Goal: Task Accomplishment & Management: Manage account settings

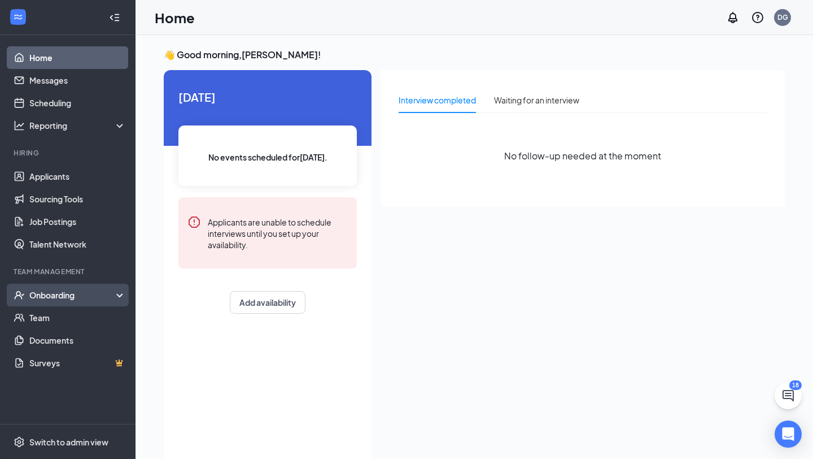
click at [80, 297] on div "Onboarding" at bounding box center [72, 294] width 87 height 11
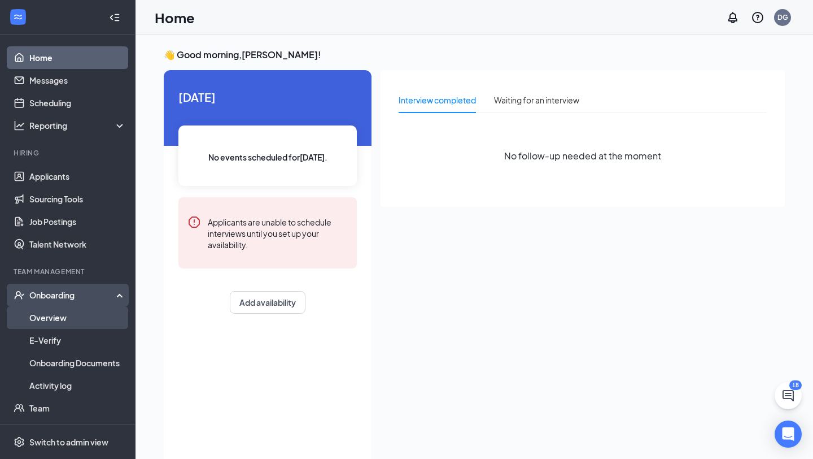
click at [85, 323] on link "Overview" at bounding box center [77, 317] width 97 height 23
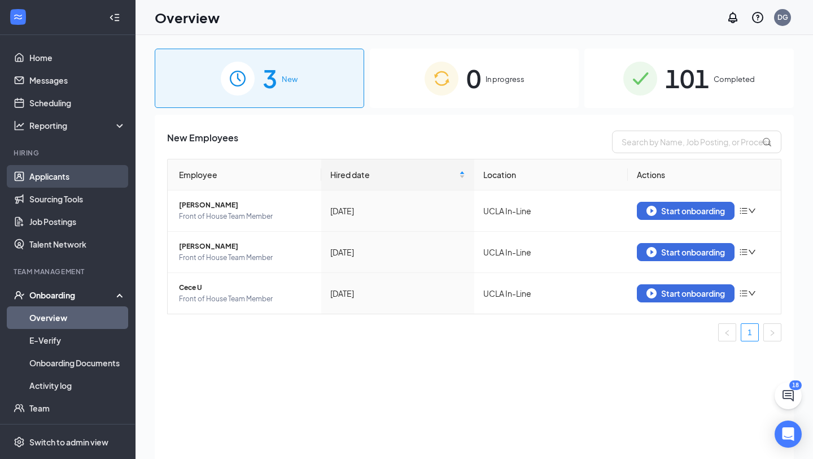
click at [63, 166] on link "Applicants" at bounding box center [77, 176] width 97 height 23
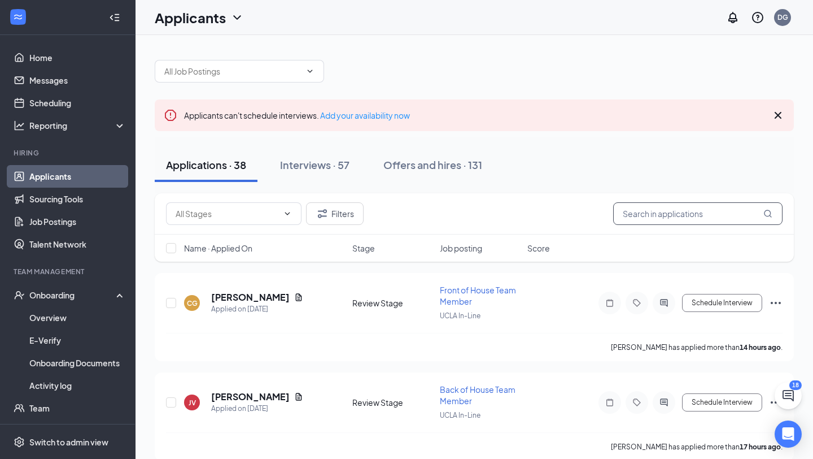
click at [644, 214] on input "text" at bounding box center [697, 213] width 169 height 23
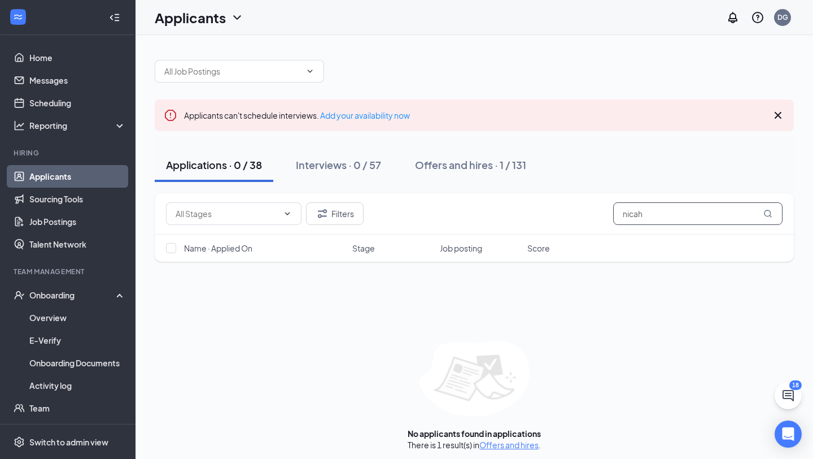
type input "nicah"
click at [509, 151] on button "Offers and hires · 1 / 131" at bounding box center [471, 165] width 134 height 34
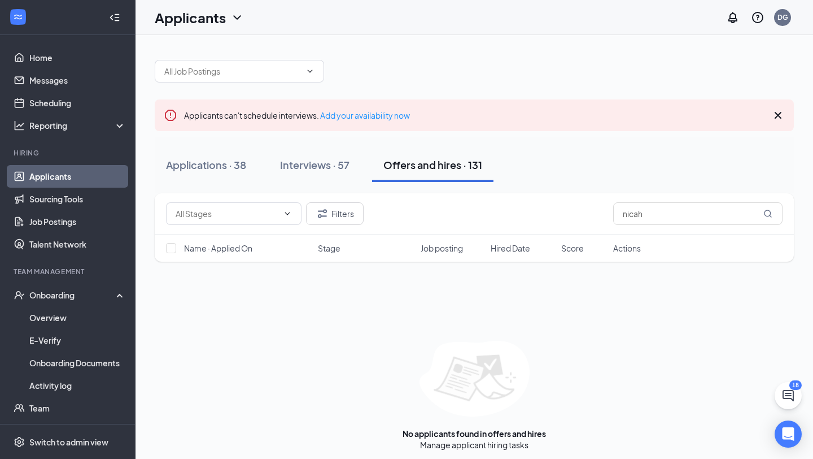
scroll to position [5, 0]
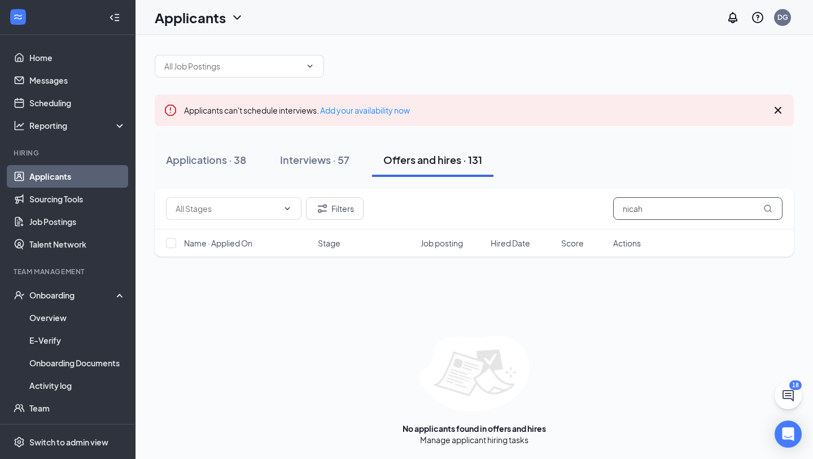
click at [664, 207] on input "nicah" at bounding box center [697, 208] width 169 height 23
drag, startPoint x: 664, startPoint y: 209, endPoint x: 569, endPoint y: 217, distance: 95.3
click at [569, 217] on div "Filters nicah" at bounding box center [474, 208] width 617 height 23
type input "n"
type input "N"
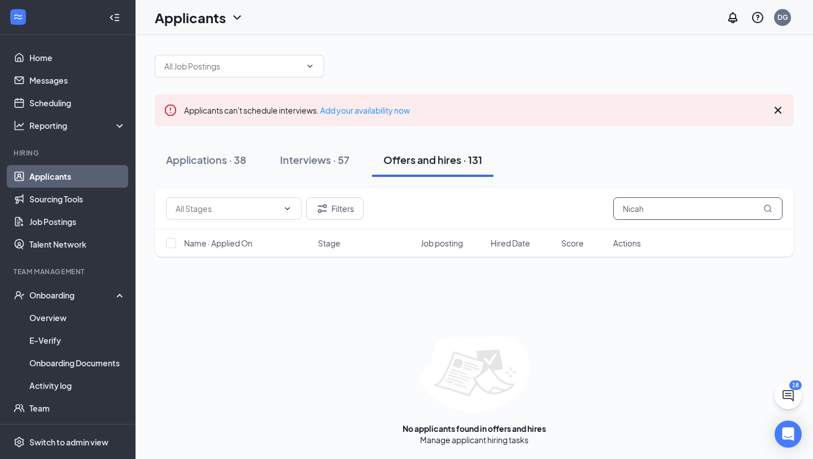
type input "Nicah"
click at [545, 61] on div at bounding box center [474, 60] width 639 height 34
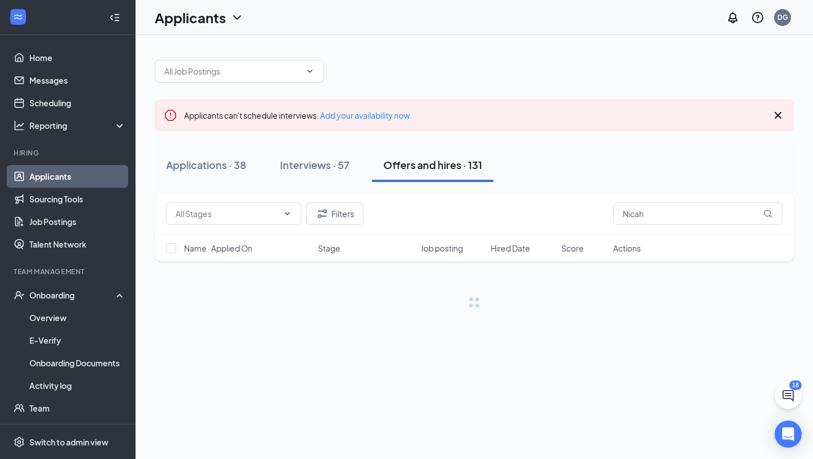
click at [389, 78] on div at bounding box center [474, 66] width 639 height 34
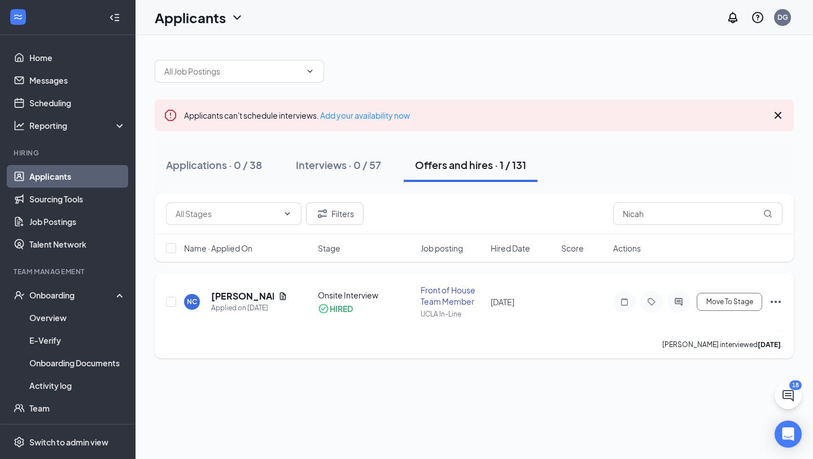
click at [774, 297] on icon "Ellipses" at bounding box center [776, 302] width 14 height 14
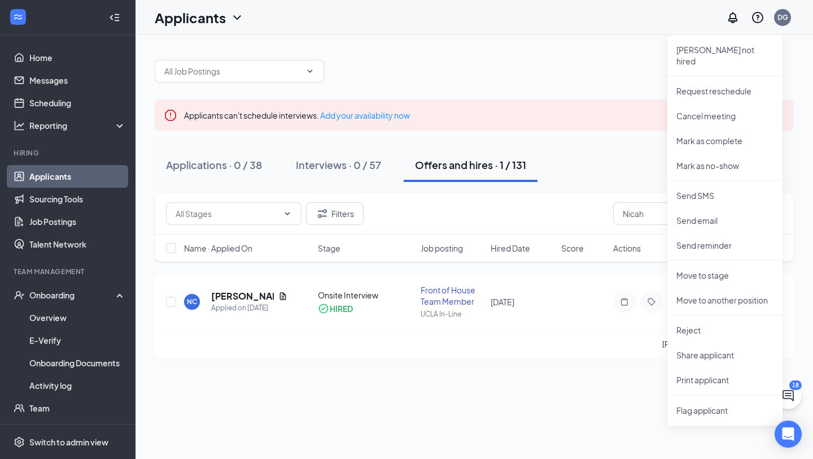
click at [651, 65] on div at bounding box center [474, 66] width 639 height 34
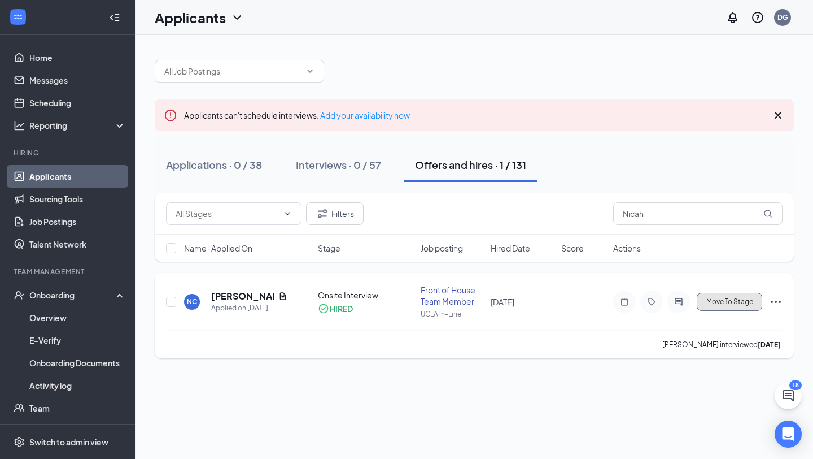
click at [739, 304] on span "Move To Stage" at bounding box center [730, 302] width 47 height 8
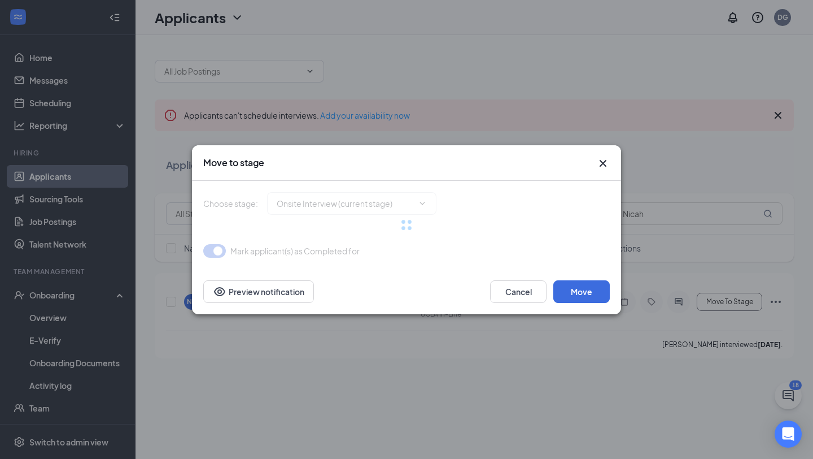
type input "Hiring Complete (final stage)"
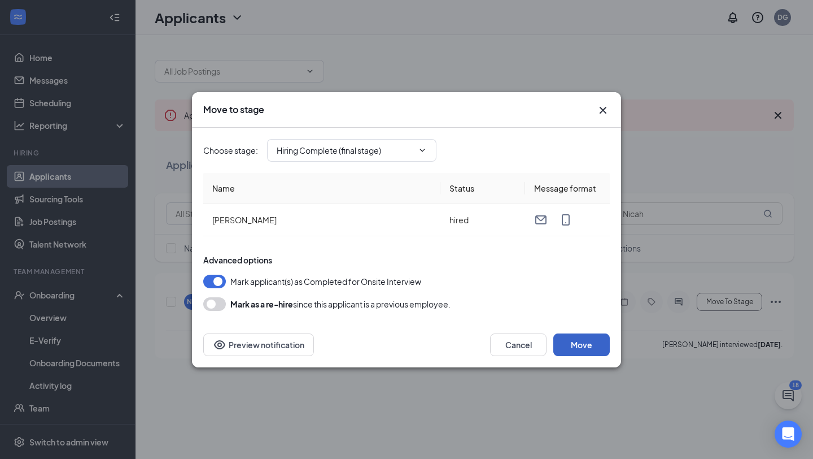
click at [591, 345] on button "Move" at bounding box center [582, 344] width 56 height 23
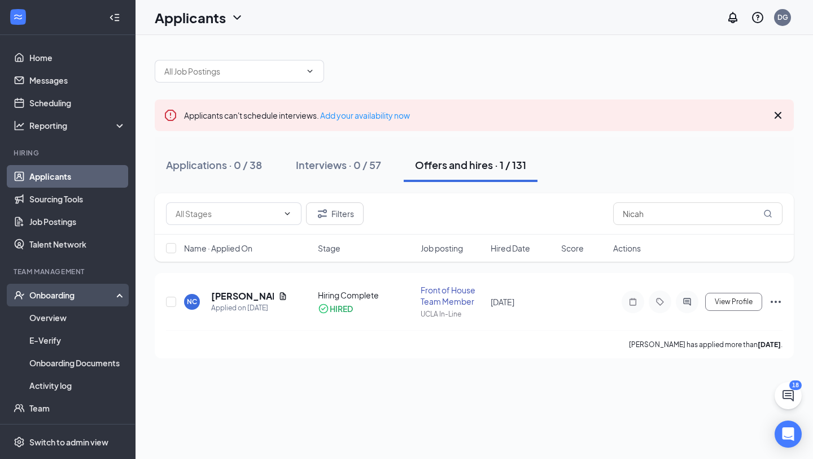
click at [62, 303] on div "Onboarding" at bounding box center [68, 295] width 136 height 23
click at [60, 319] on link "Overview" at bounding box center [77, 317] width 97 height 23
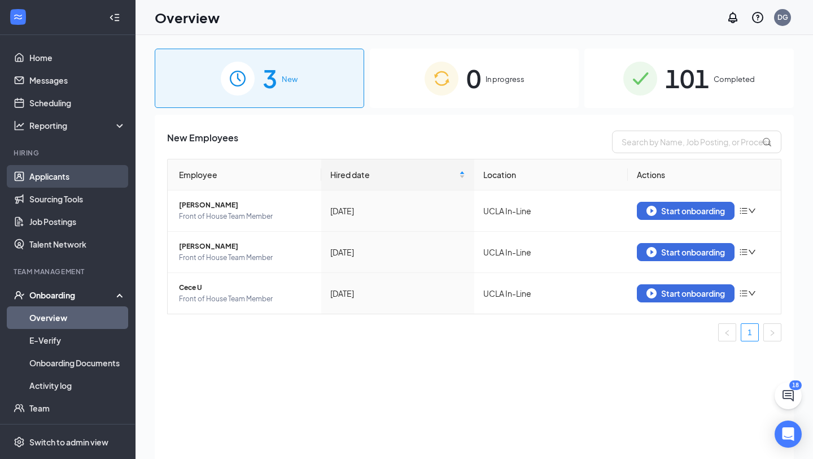
click at [60, 185] on link "Applicants" at bounding box center [77, 176] width 97 height 23
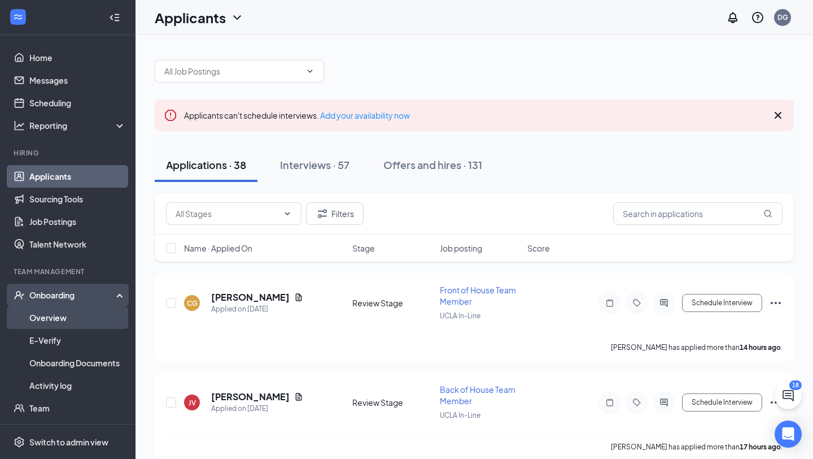
click at [50, 319] on link "Overview" at bounding box center [77, 317] width 97 height 23
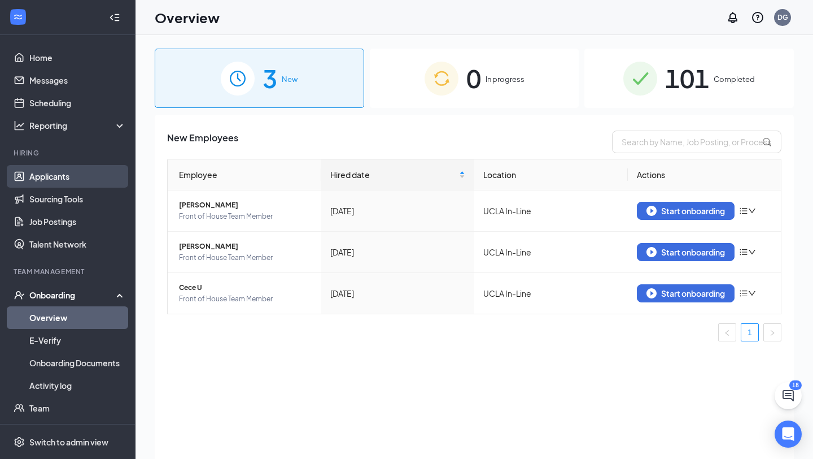
click at [85, 180] on link "Applicants" at bounding box center [77, 176] width 97 height 23
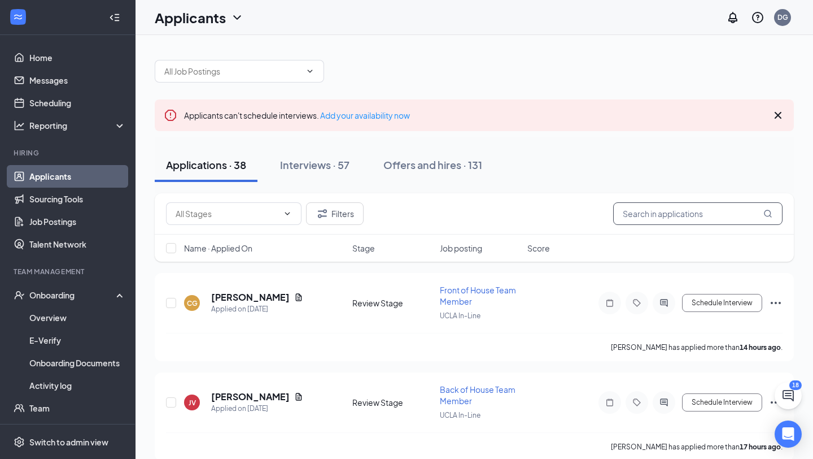
click at [638, 215] on input "text" at bounding box center [697, 213] width 169 height 23
type input "nicah"
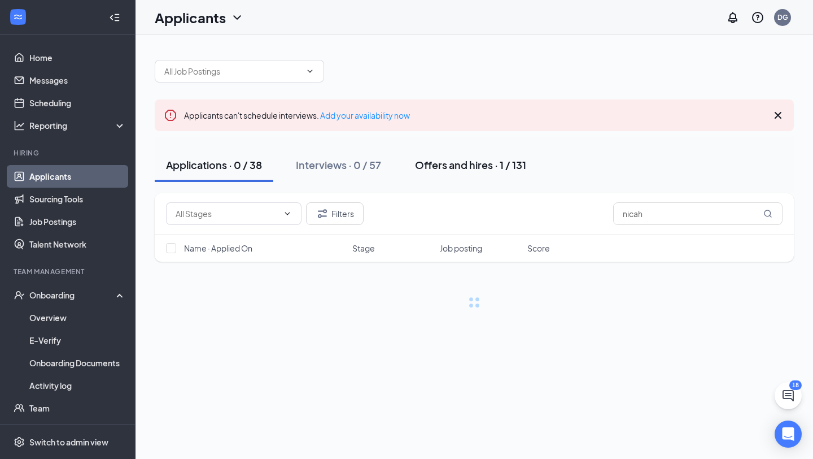
click at [485, 174] on button "Offers and hires · 1 / 131" at bounding box center [471, 165] width 134 height 34
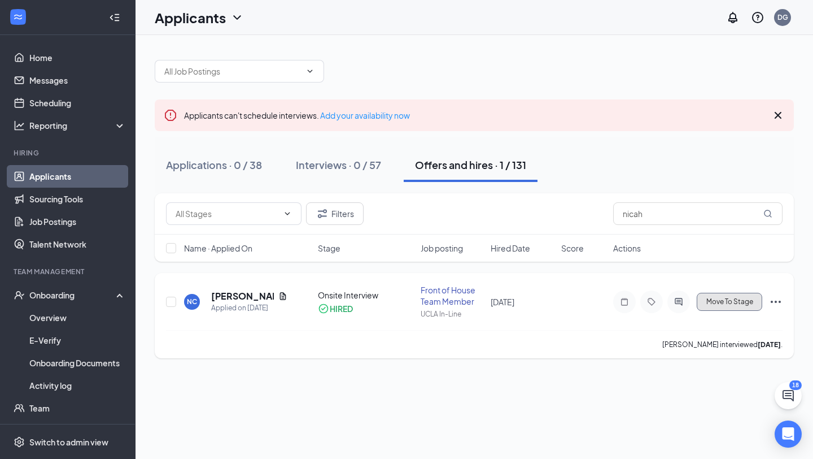
click at [734, 307] on button "Move To Stage" at bounding box center [730, 302] width 66 height 18
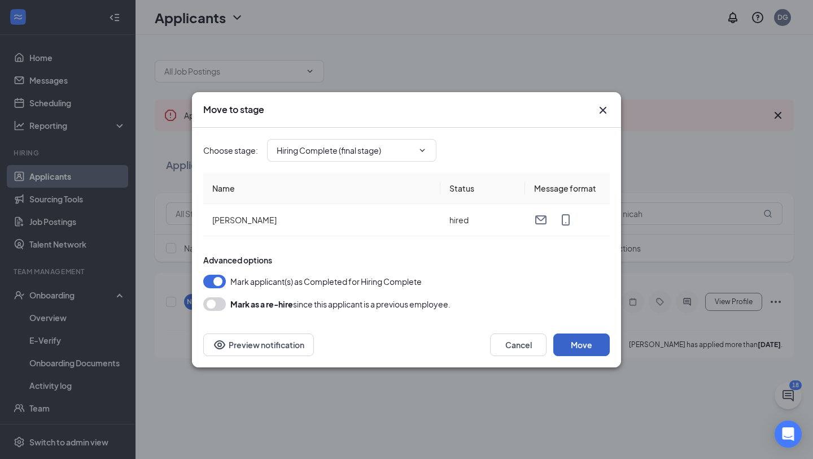
click at [599, 337] on button "Move" at bounding box center [582, 344] width 56 height 23
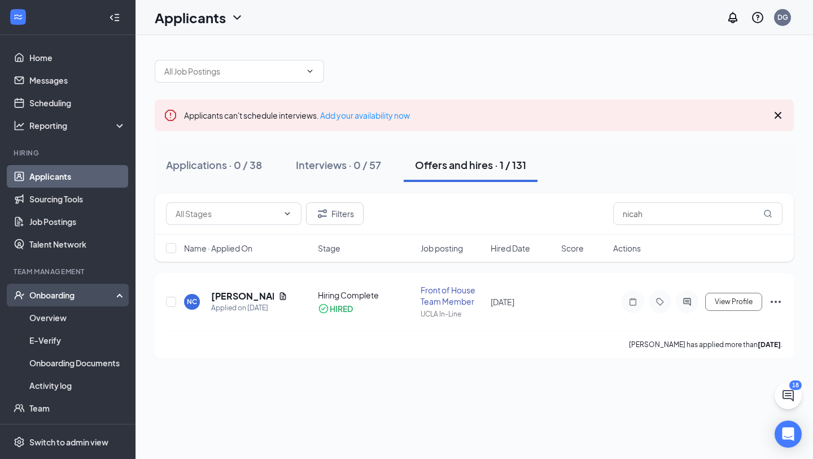
click at [55, 298] on div "Onboarding" at bounding box center [72, 294] width 87 height 11
click at [62, 317] on link "Overview" at bounding box center [77, 317] width 97 height 23
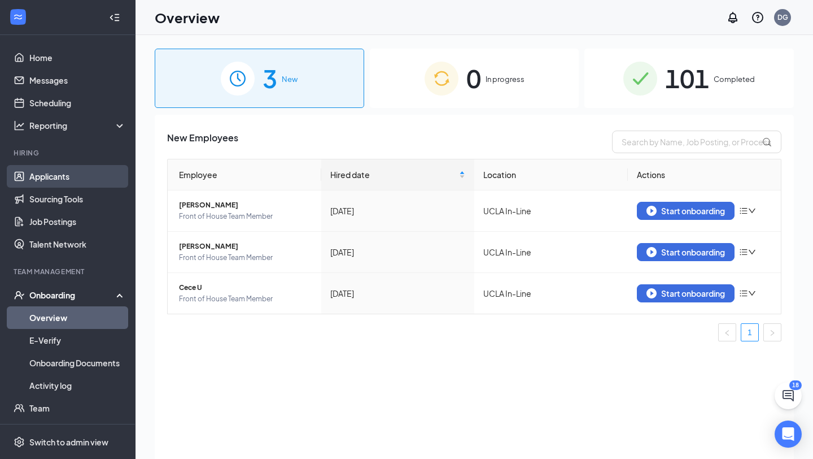
click at [74, 182] on link "Applicants" at bounding box center [77, 176] width 97 height 23
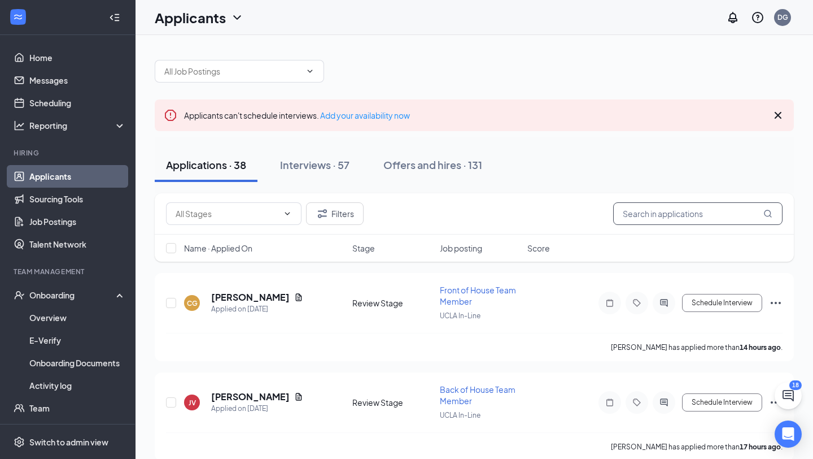
click at [642, 217] on input "text" at bounding box center [697, 213] width 169 height 23
type input "nicah"
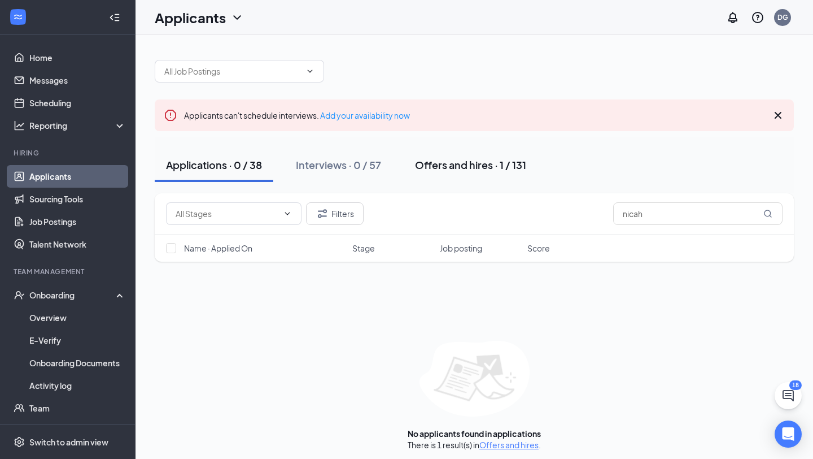
click at [501, 167] on div "Offers and hires · 1 / 131" at bounding box center [470, 165] width 111 height 14
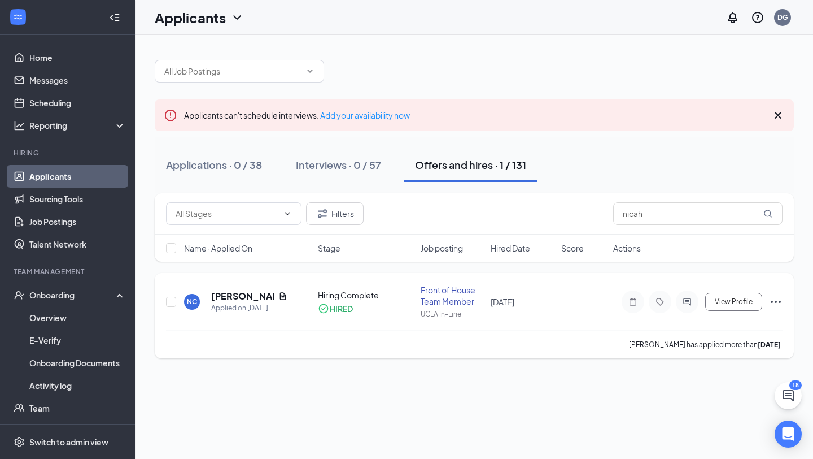
click at [774, 297] on icon "Ellipses" at bounding box center [776, 302] width 14 height 14
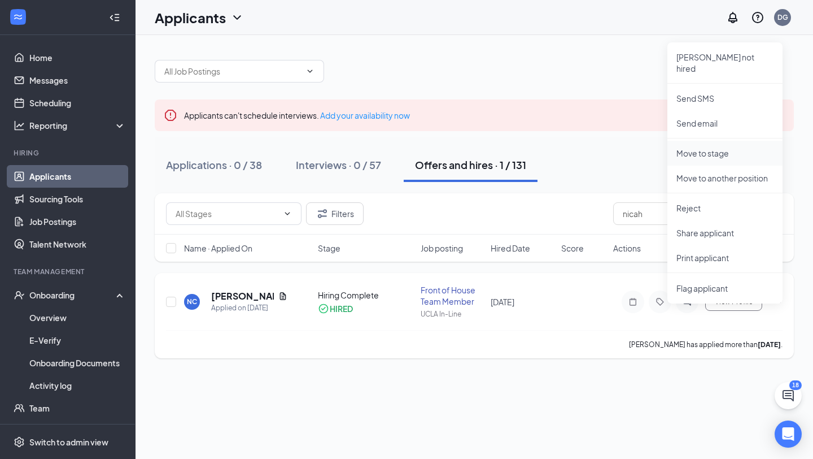
click at [681, 147] on p "Move to stage" at bounding box center [725, 152] width 97 height 11
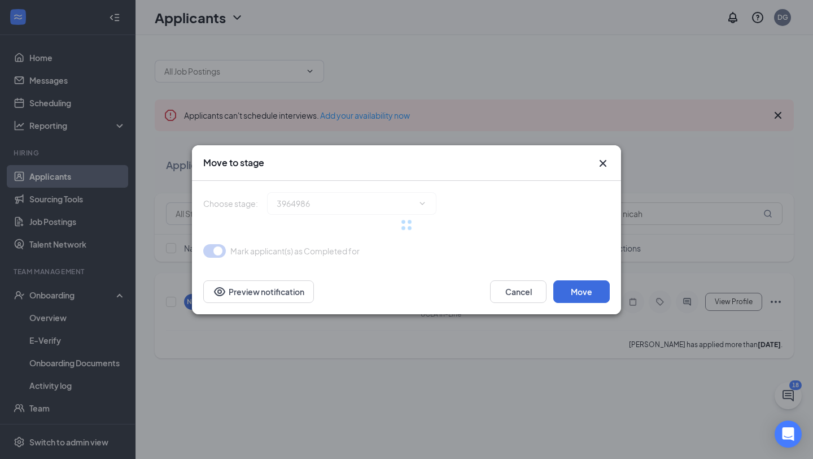
type input "Hiring Complete (current stage)"
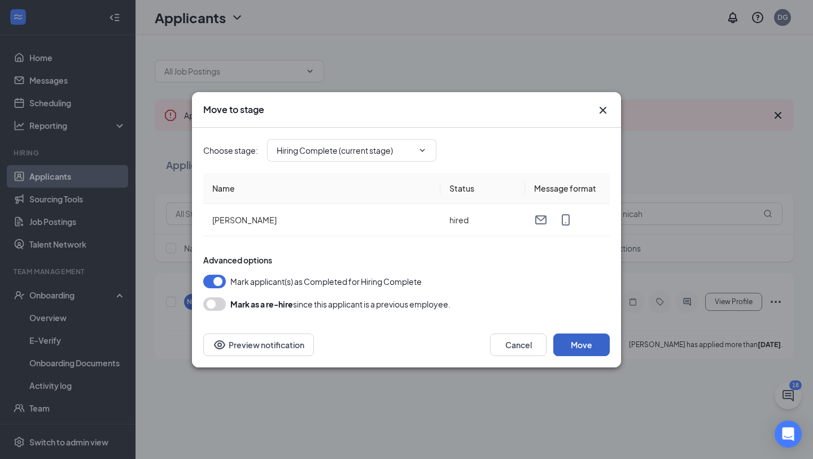
click at [577, 341] on button "Move" at bounding box center [582, 344] width 56 height 23
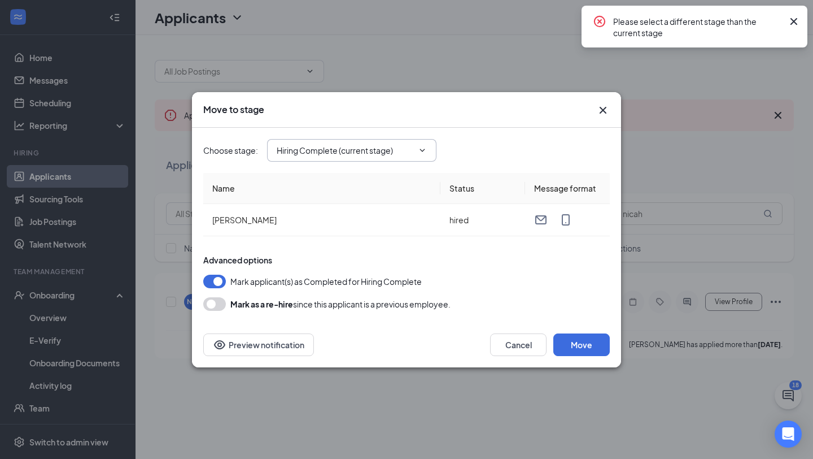
click at [352, 141] on span "Hiring Complete (current stage)" at bounding box center [351, 150] width 169 height 23
click at [343, 150] on input "Hiring Complete (current stage)" at bounding box center [345, 150] width 137 height 12
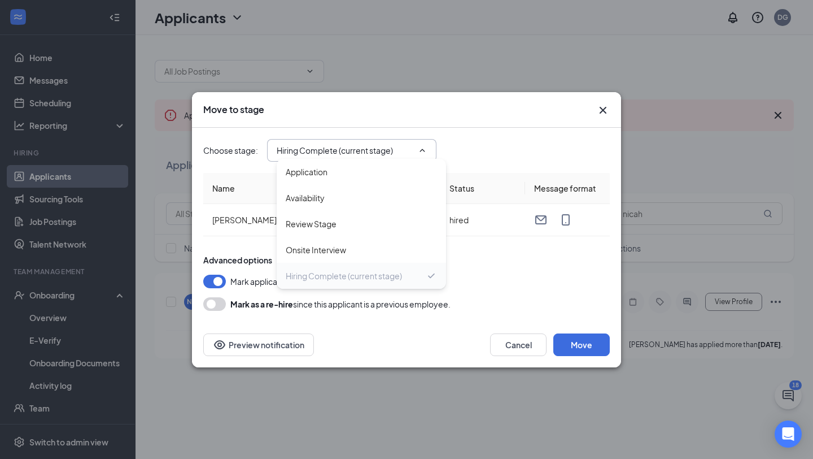
click at [367, 277] on div "Hiring Complete (current stage)" at bounding box center [344, 275] width 116 height 12
click at [544, 306] on div "Mark as a re-hire since this applicant is a previous employee." at bounding box center [406, 304] width 407 height 14
click at [587, 341] on button "Move" at bounding box center [582, 344] width 56 height 23
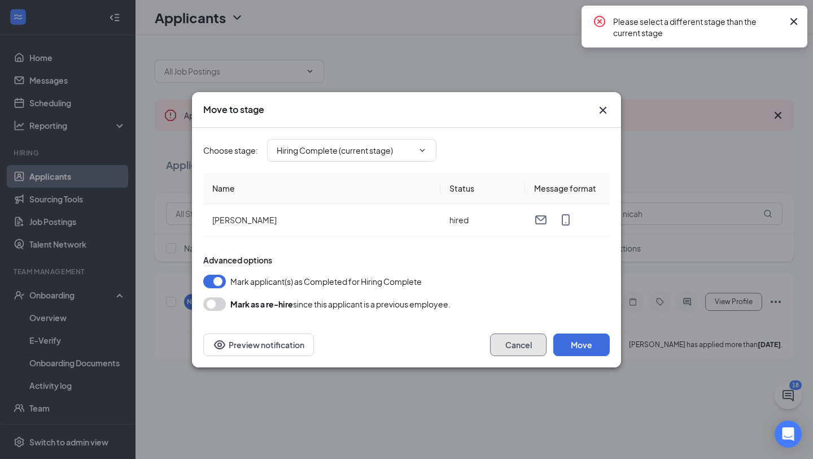
click at [530, 353] on button "Cancel" at bounding box center [518, 344] width 56 height 23
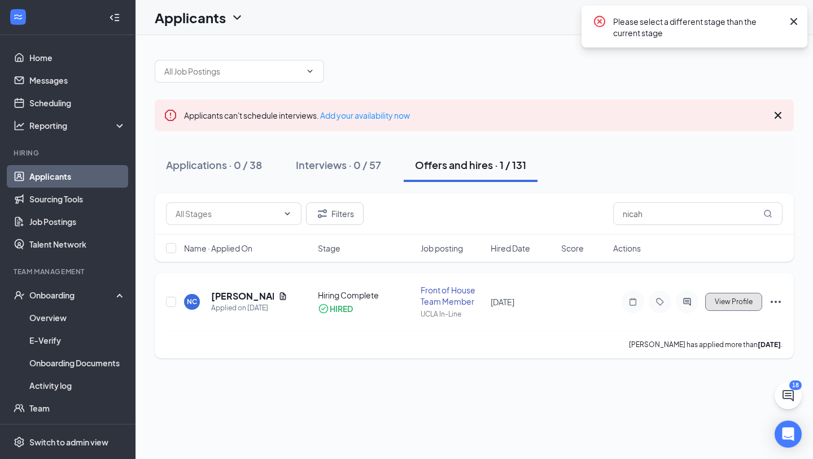
click at [747, 301] on span "View Profile" at bounding box center [734, 302] width 38 height 8
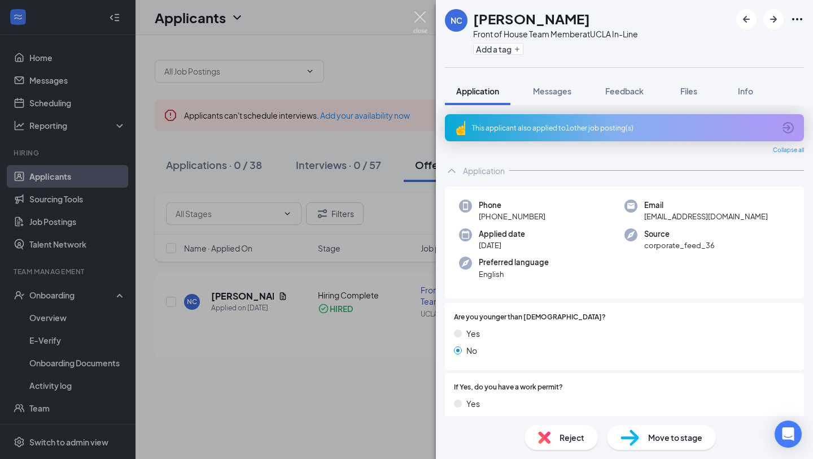
click at [426, 13] on img at bounding box center [420, 22] width 14 height 22
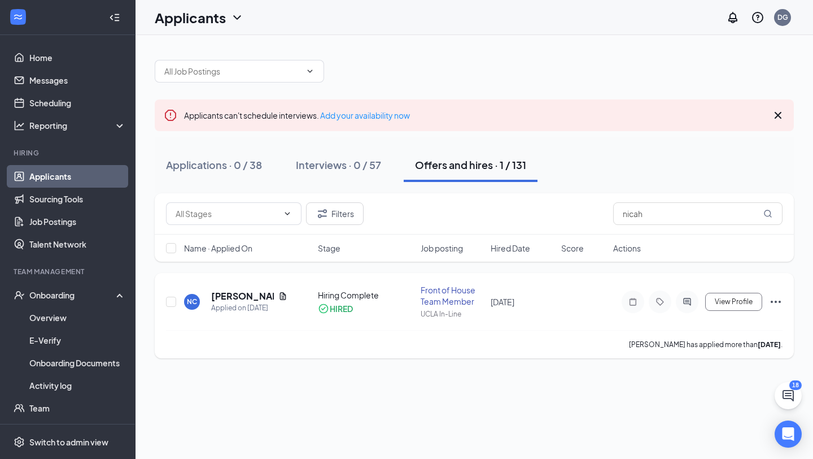
click at [778, 298] on icon "Ellipses" at bounding box center [776, 302] width 14 height 14
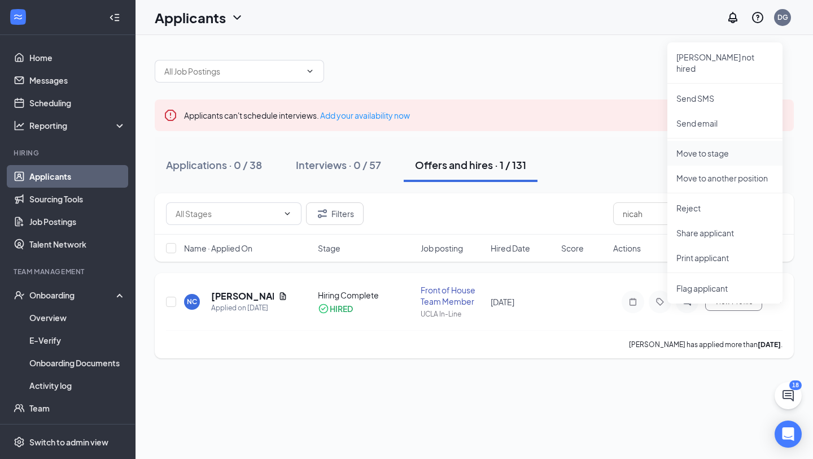
click at [708, 147] on p "Move to stage" at bounding box center [725, 152] width 97 height 11
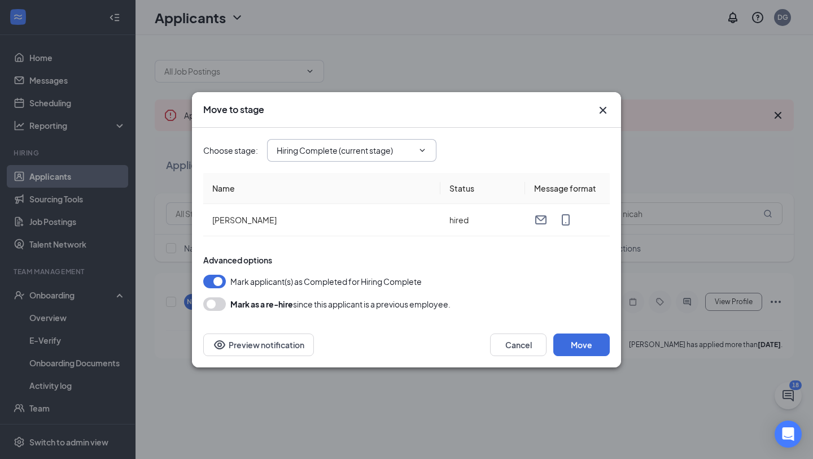
click at [343, 148] on input "Hiring Complete (current stage)" at bounding box center [345, 150] width 137 height 12
click at [462, 140] on div "Choose stage : Hiring Complete (current stage) Application Availability Review …" at bounding box center [406, 150] width 407 height 23
click at [521, 347] on button "Cancel" at bounding box center [518, 344] width 56 height 23
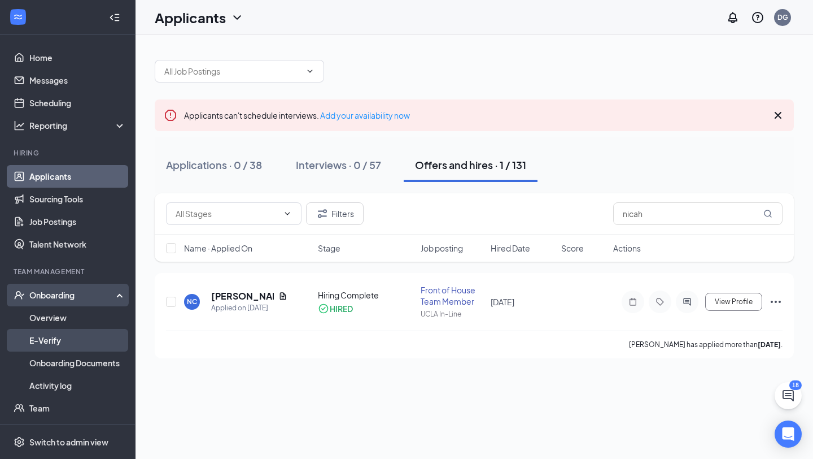
click at [62, 333] on link "E-Verify" at bounding box center [77, 340] width 97 height 23
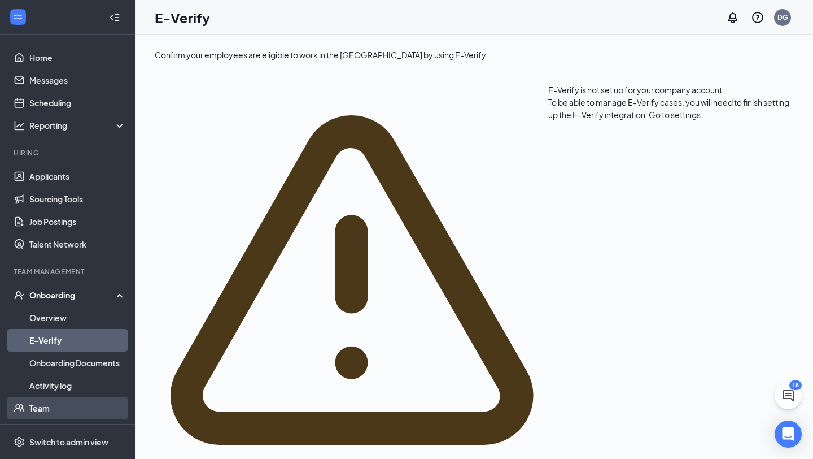
scroll to position [17, 0]
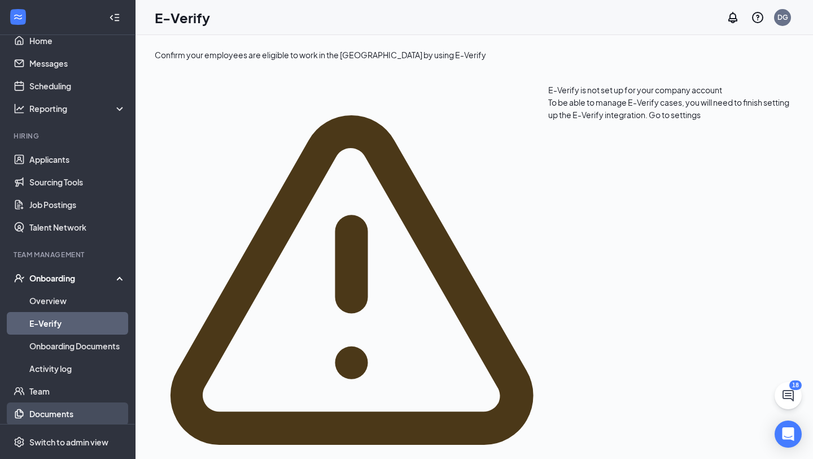
click at [49, 411] on link "Documents" at bounding box center [77, 413] width 97 height 23
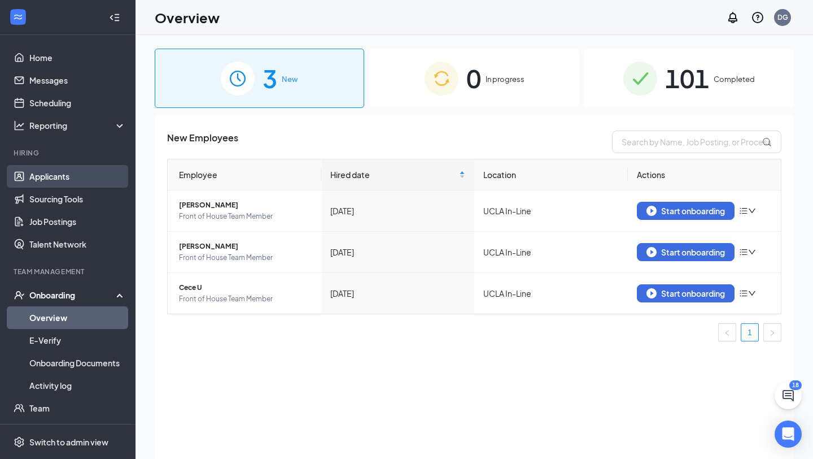
click at [58, 173] on link "Applicants" at bounding box center [77, 176] width 97 height 23
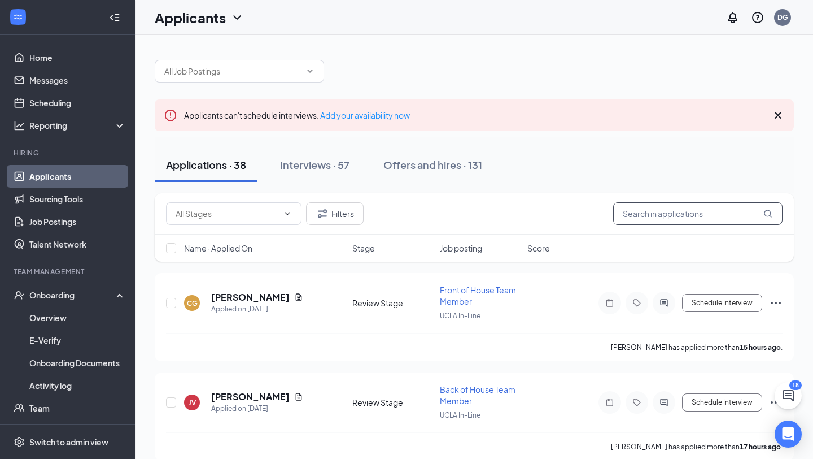
click at [669, 206] on input "text" at bounding box center [697, 213] width 169 height 23
click at [443, 160] on div "Offers and hires · 131" at bounding box center [433, 165] width 99 height 14
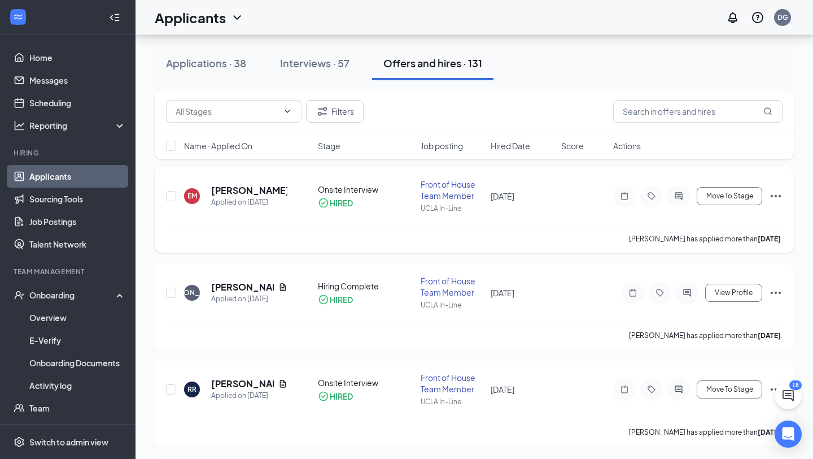
scroll to position [298, 0]
click at [652, 110] on input "text" at bounding box center [697, 111] width 169 height 23
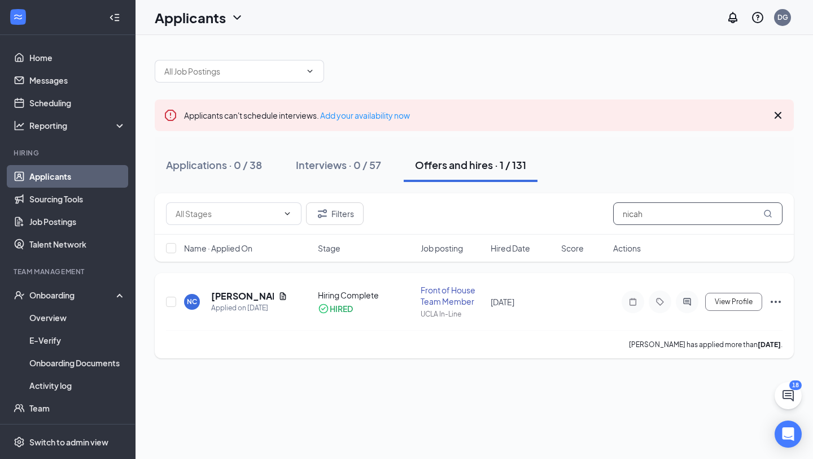
type input "nicah"
click at [773, 304] on icon "Ellipses" at bounding box center [776, 302] width 14 height 14
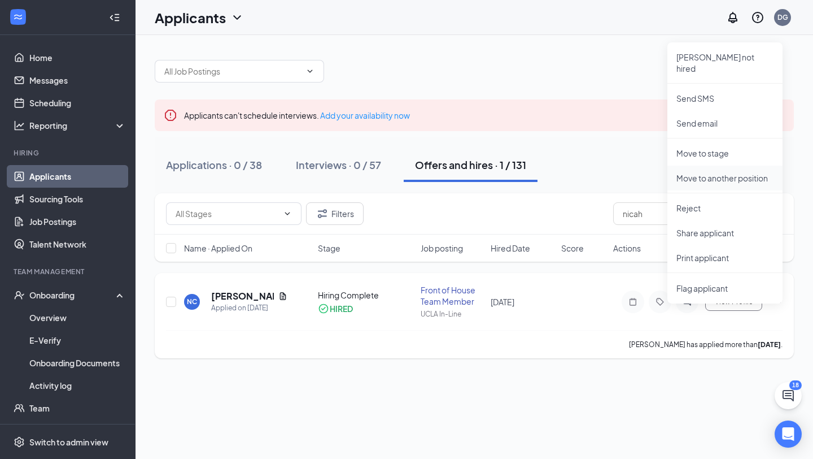
click at [688, 172] on p "Move to another position" at bounding box center [725, 177] width 97 height 11
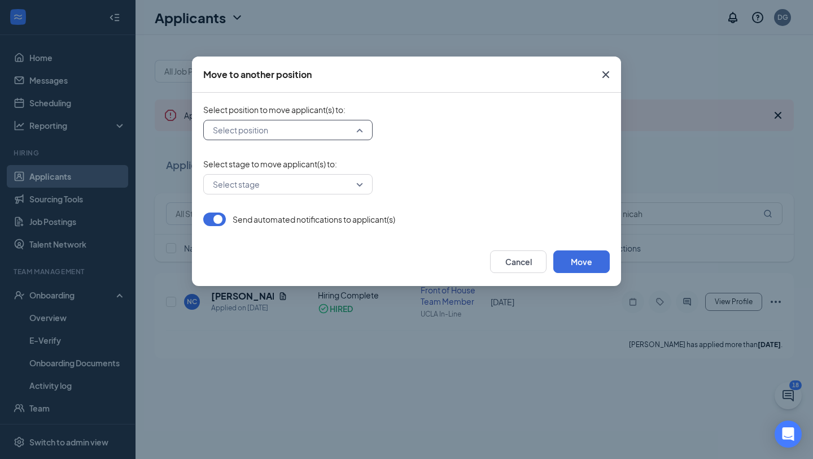
click at [330, 128] on input "search" at bounding box center [284, 129] width 148 height 19
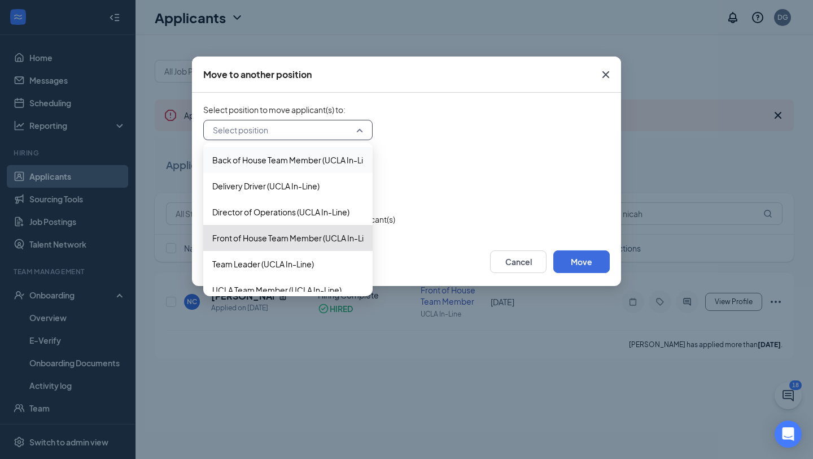
click at [446, 138] on div "Select position 387228 387226 Back of House Team Member (UCLA In-Line) Delivery…" at bounding box center [406, 130] width 407 height 20
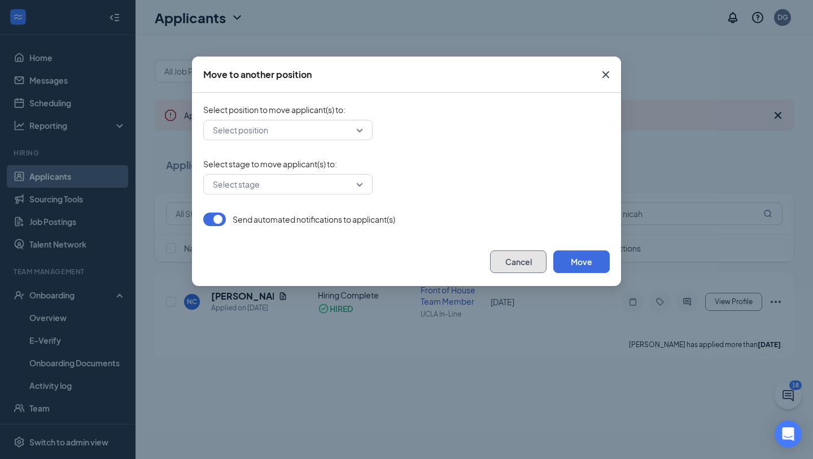
click at [517, 264] on button "Cancel" at bounding box center [518, 261] width 56 height 23
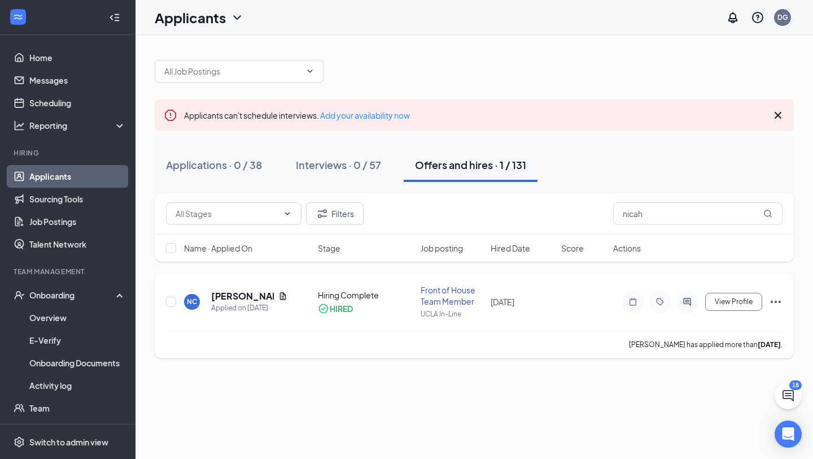
click at [774, 302] on icon "Ellipses" at bounding box center [776, 302] width 14 height 14
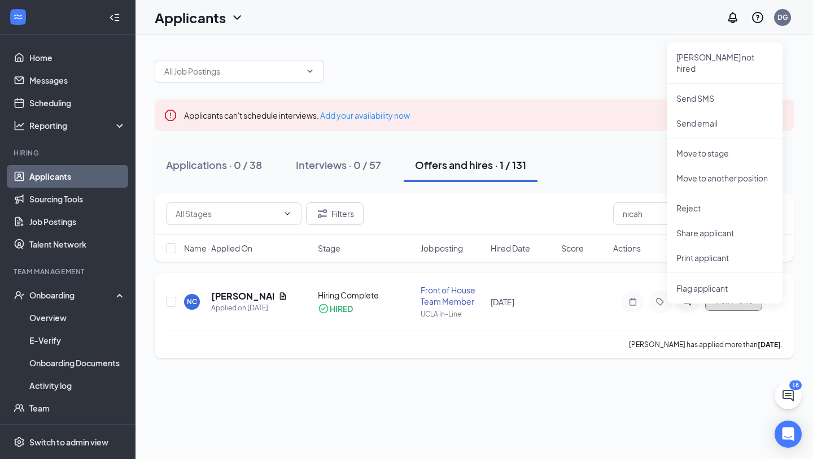
click at [746, 302] on span "View Profile" at bounding box center [734, 302] width 38 height 8
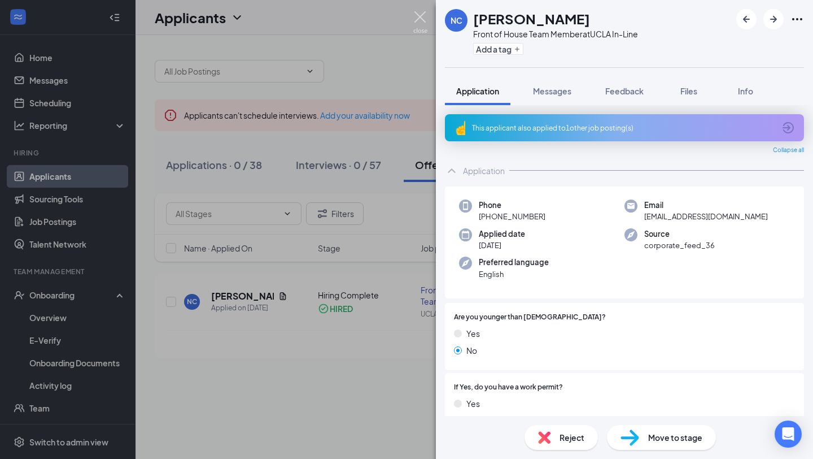
click at [424, 24] on img at bounding box center [420, 22] width 14 height 22
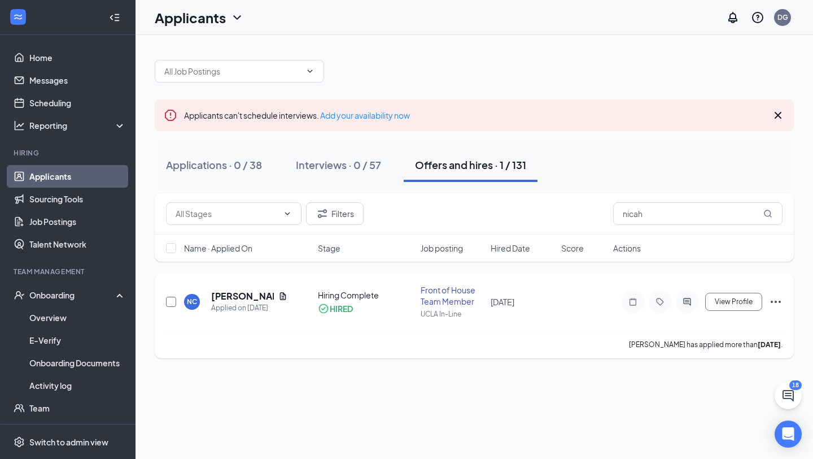
click at [167, 302] on input "checkbox" at bounding box center [171, 302] width 10 height 10
checkbox input "true"
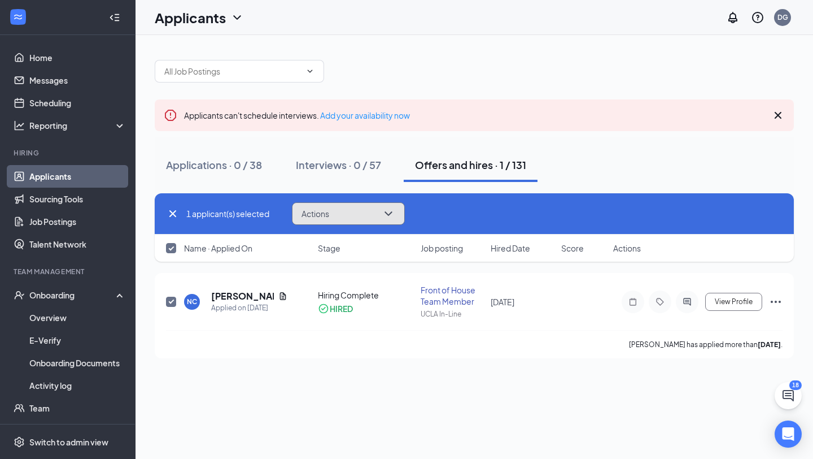
click at [334, 209] on button "Actions" at bounding box center [348, 213] width 113 height 23
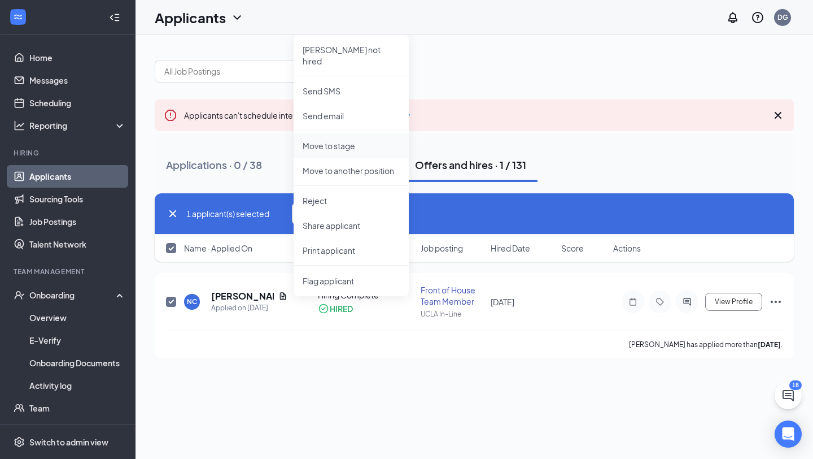
click at [349, 140] on p "Move to stage" at bounding box center [351, 145] width 97 height 11
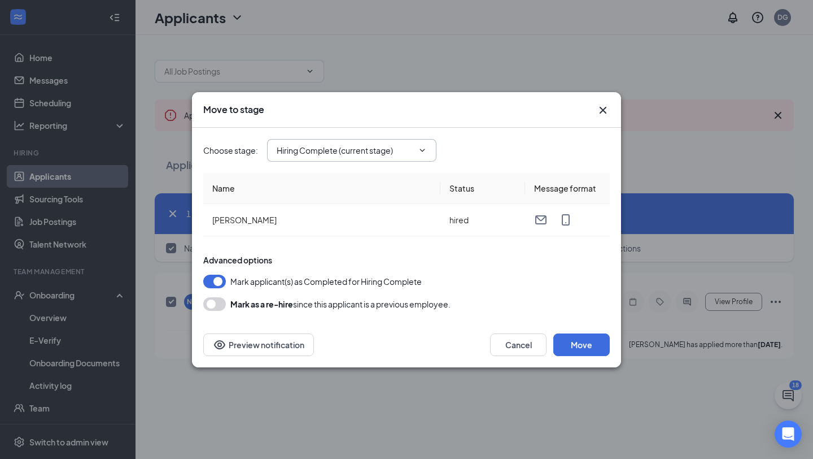
click at [354, 155] on input "Hiring Complete (current stage)" at bounding box center [345, 150] width 137 height 12
click at [368, 249] on div "Onsite Interview" at bounding box center [361, 249] width 151 height 12
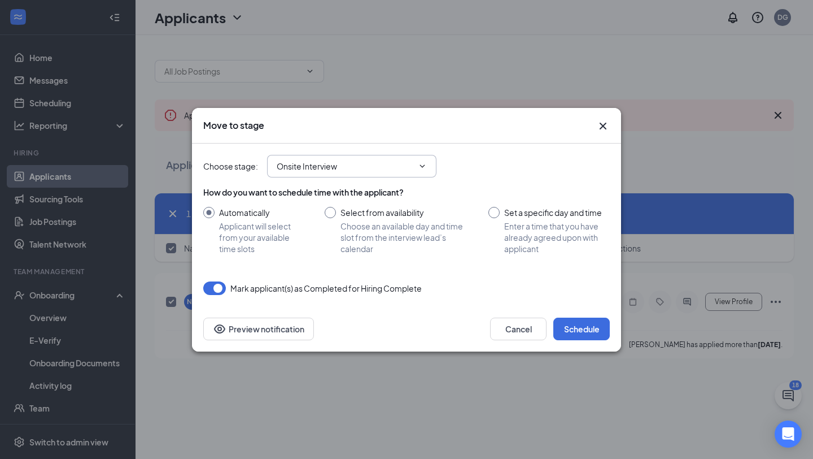
click at [354, 176] on span "Onsite Interview Application Availability Review Stage Onsite Interview Hiring …" at bounding box center [351, 166] width 169 height 23
click at [341, 168] on input "Onsite Interview" at bounding box center [345, 166] width 137 height 12
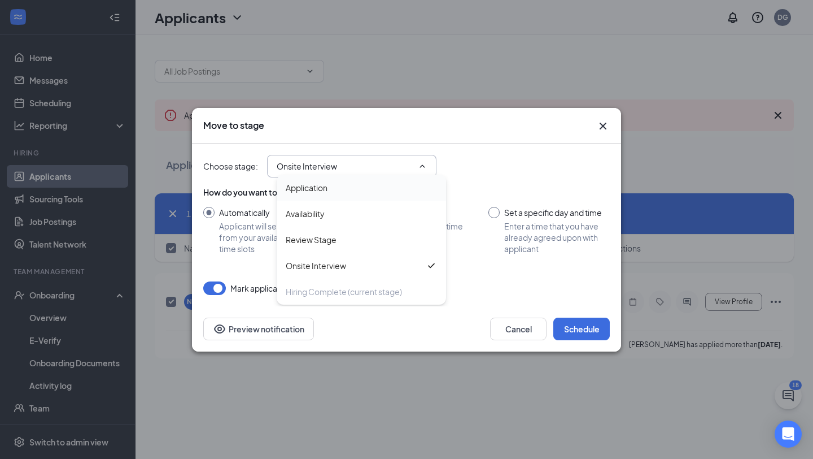
click at [330, 190] on div "Application" at bounding box center [361, 187] width 151 height 12
type input "Application"
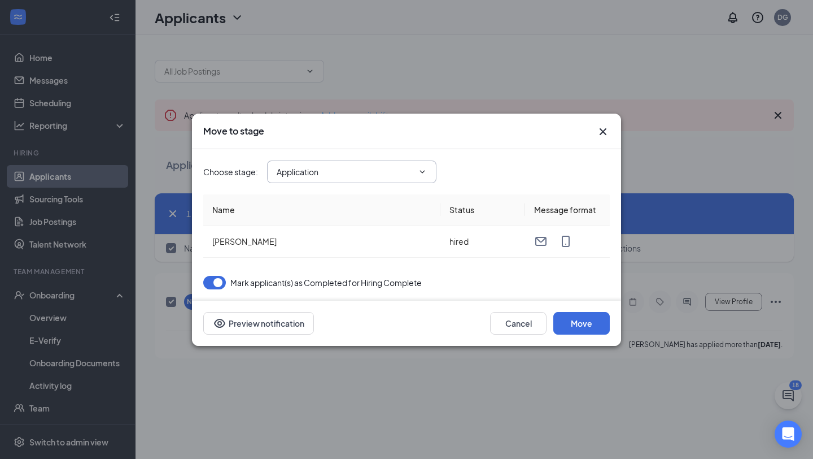
click at [391, 166] on input "Application" at bounding box center [345, 172] width 137 height 12
click at [360, 268] on div "Hiring Complete (current stage)" at bounding box center [344, 266] width 116 height 12
click at [542, 163] on div "Choose stage : Application Application Availability Review Stage Onsite Intervi…" at bounding box center [406, 171] width 407 height 23
click at [589, 316] on button "Move" at bounding box center [582, 323] width 56 height 23
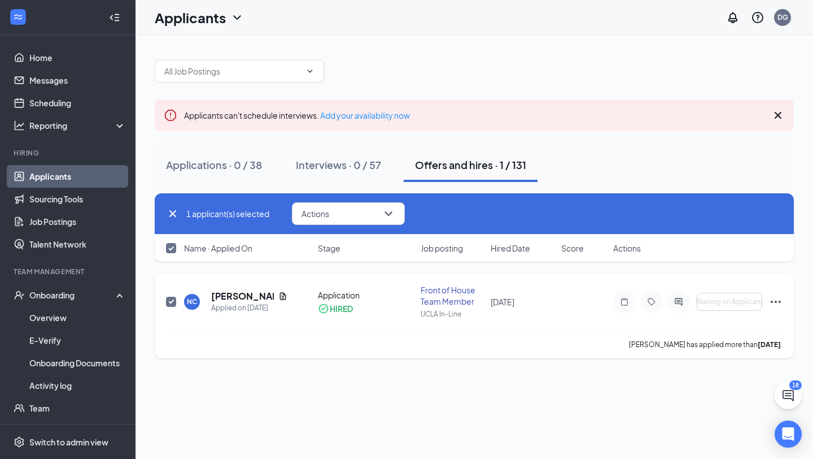
click at [768, 302] on div "Waiting on Applicant Mark not hired Send SMS Send email Move to stage Move to a…" at bounding box center [697, 301] width 169 height 23
click at [773, 302] on icon "Ellipses" at bounding box center [776, 302] width 14 height 14
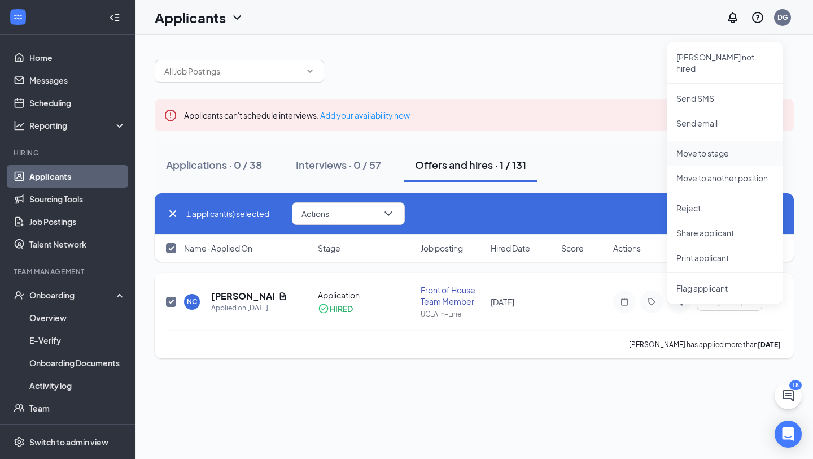
click at [735, 147] on p "Move to stage" at bounding box center [725, 152] width 97 height 11
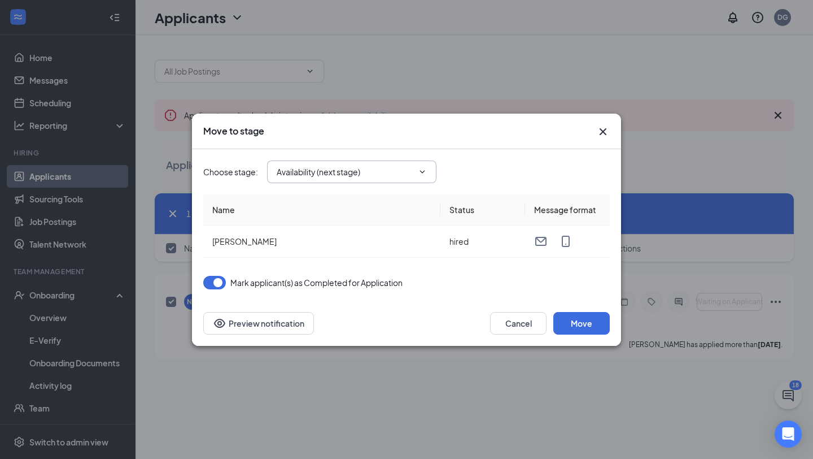
click at [364, 169] on input "Availability (next stage)" at bounding box center [345, 172] width 137 height 12
click at [368, 265] on div "Hiring Complete" at bounding box center [361, 266] width 151 height 12
type input "Hiring Complete"
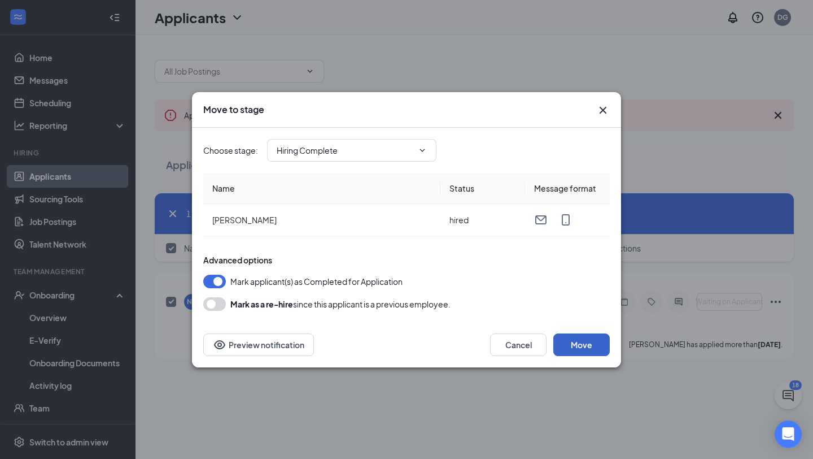
click at [594, 342] on button "Move" at bounding box center [582, 344] width 56 height 23
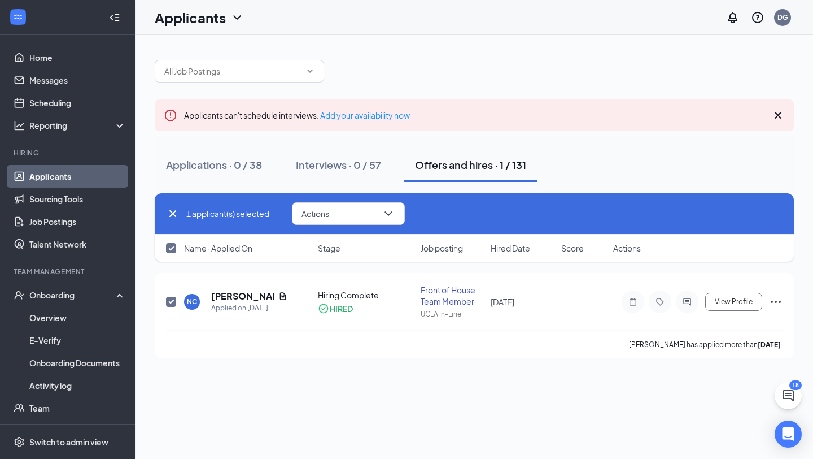
click at [171, 245] on input "checkbox" at bounding box center [171, 248] width 10 height 10
checkbox input "false"
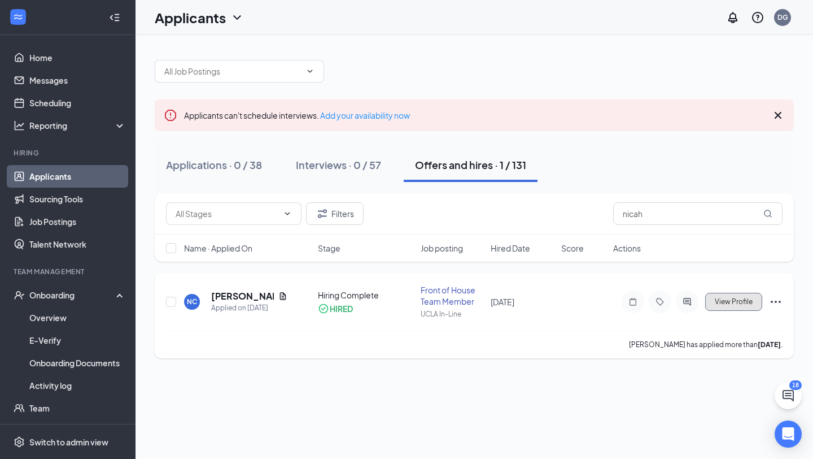
click at [739, 304] on span "View Profile" at bounding box center [734, 302] width 38 height 8
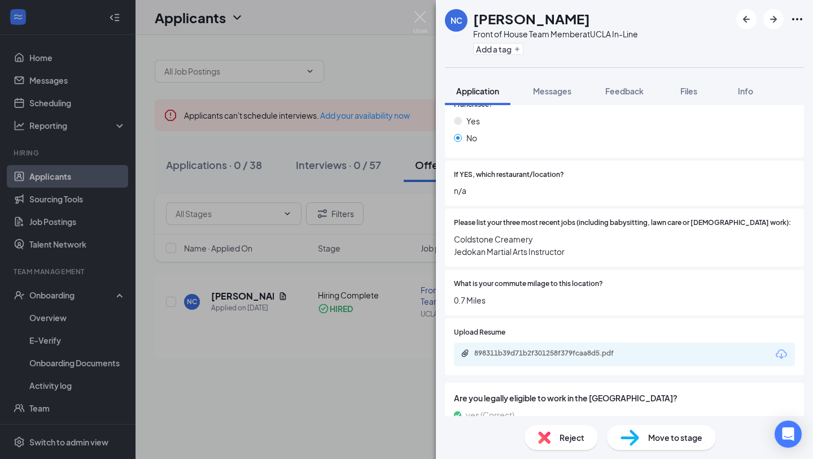
scroll to position [398, 0]
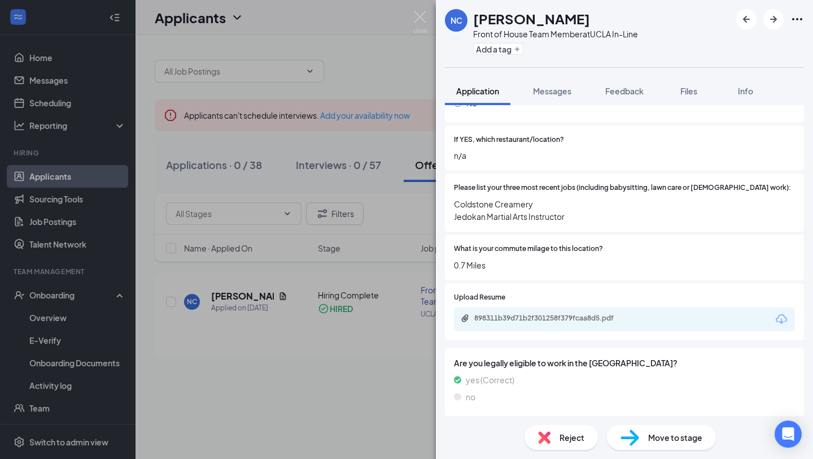
click at [372, 375] on div "NC Nicah Capacia Front of House Team Member at UCLA In-Line Add a tag Applicati…" at bounding box center [406, 229] width 813 height 459
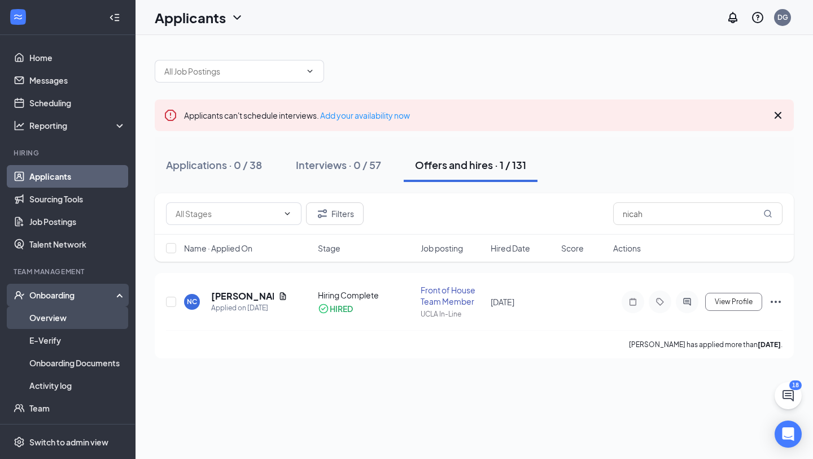
click at [72, 317] on link "Overview" at bounding box center [77, 317] width 97 height 23
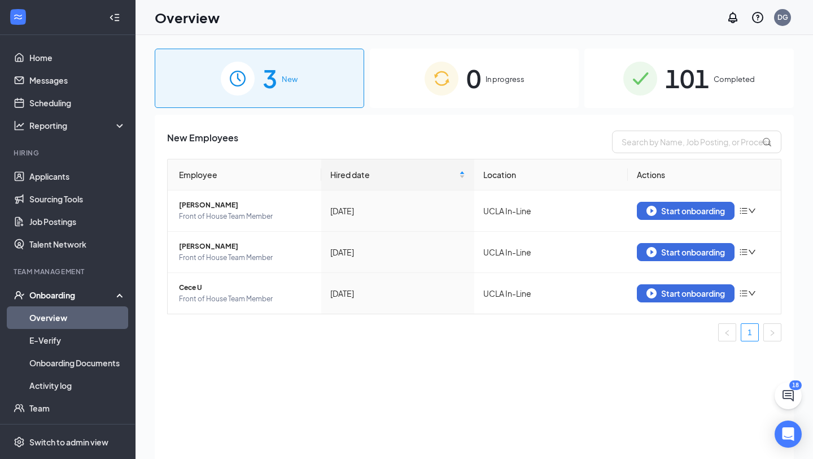
click at [508, 99] on div "0 In progress" at bounding box center [475, 78] width 210 height 59
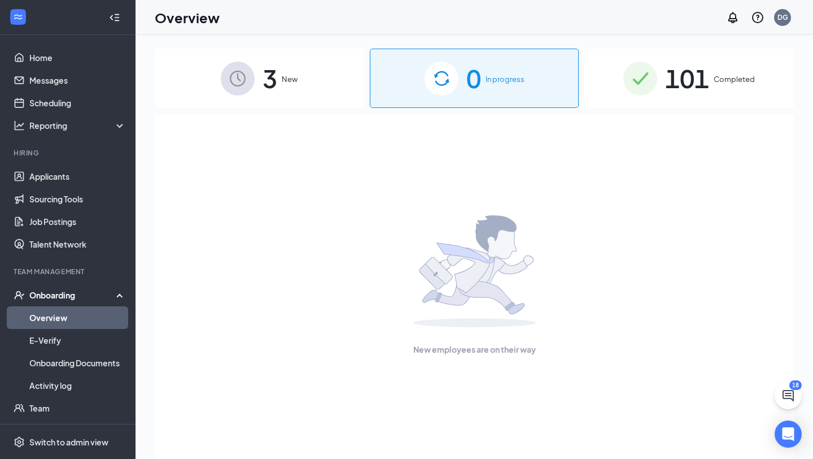
click at [297, 85] on span "New" at bounding box center [290, 78] width 16 height 11
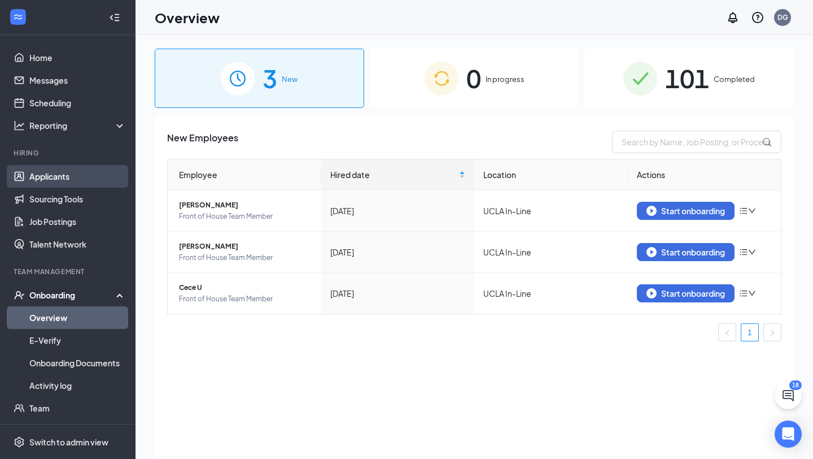
click at [67, 175] on link "Applicants" at bounding box center [77, 176] width 97 height 23
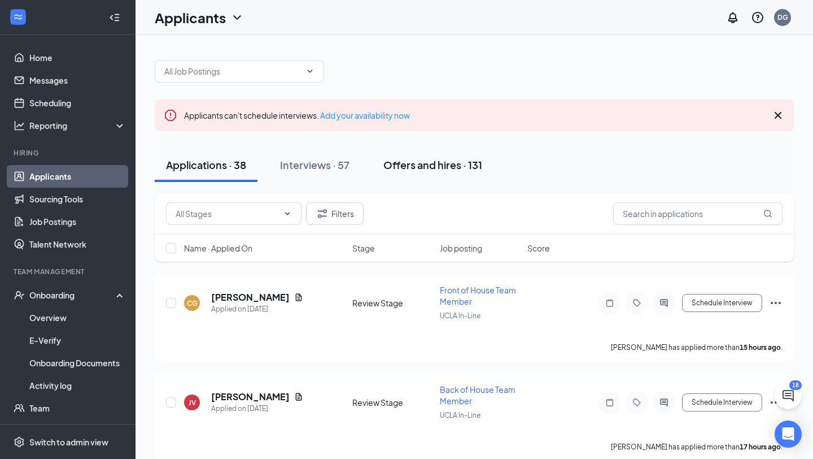
click at [472, 159] on div "Offers and hires · 131" at bounding box center [433, 165] width 99 height 14
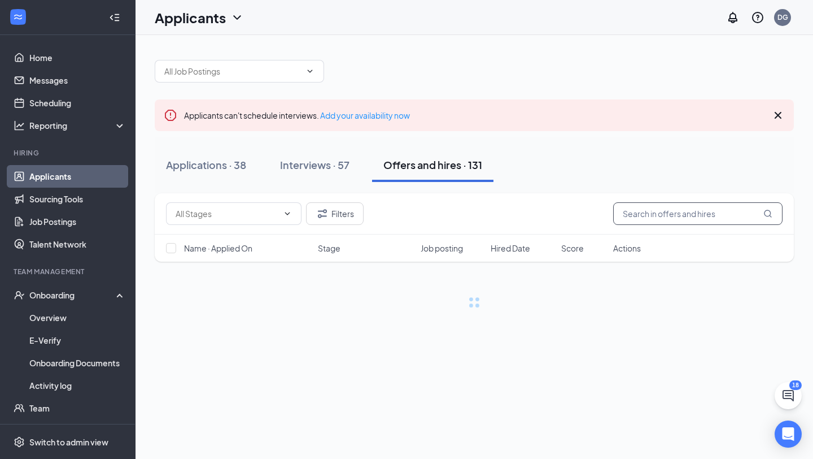
click at [660, 215] on input "text" at bounding box center [697, 213] width 169 height 23
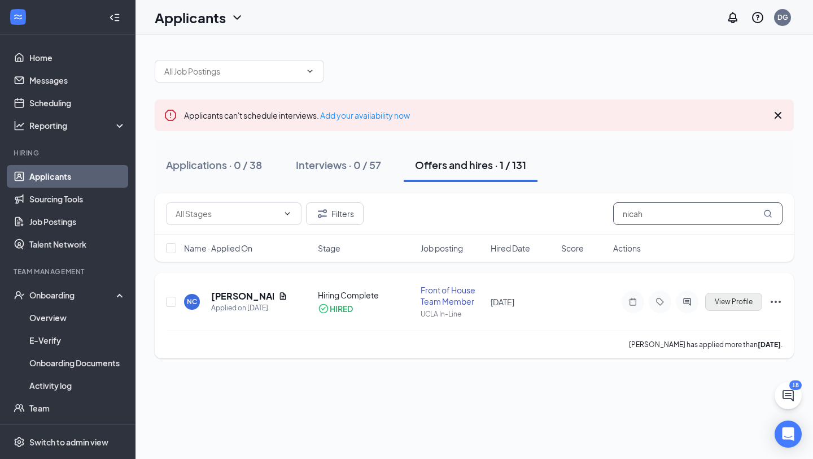
type input "nicah"
click at [744, 303] on span "View Profile" at bounding box center [734, 302] width 38 height 8
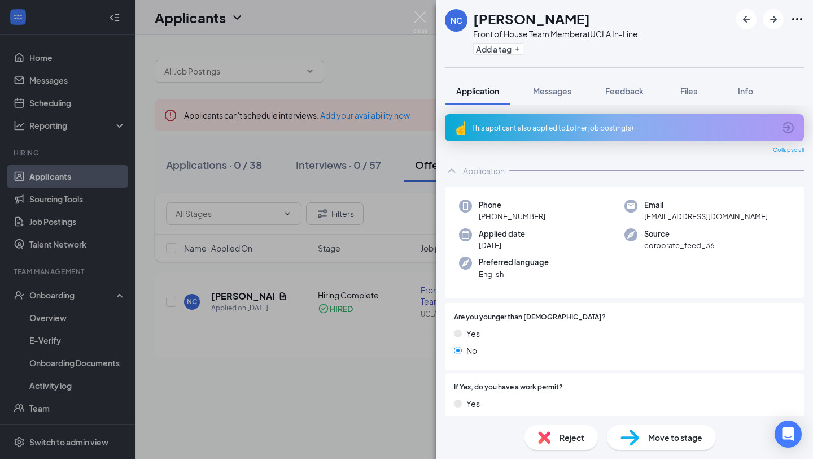
click at [663, 437] on span "Move to stage" at bounding box center [675, 437] width 54 height 12
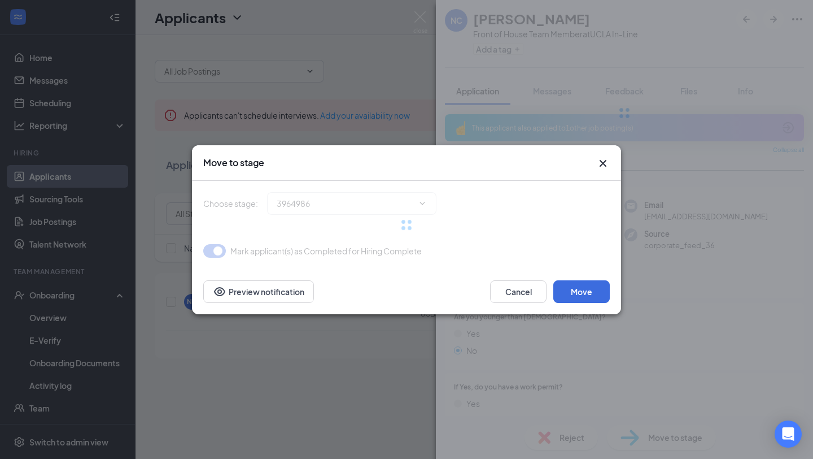
type input "Hiring Complete (current stage)"
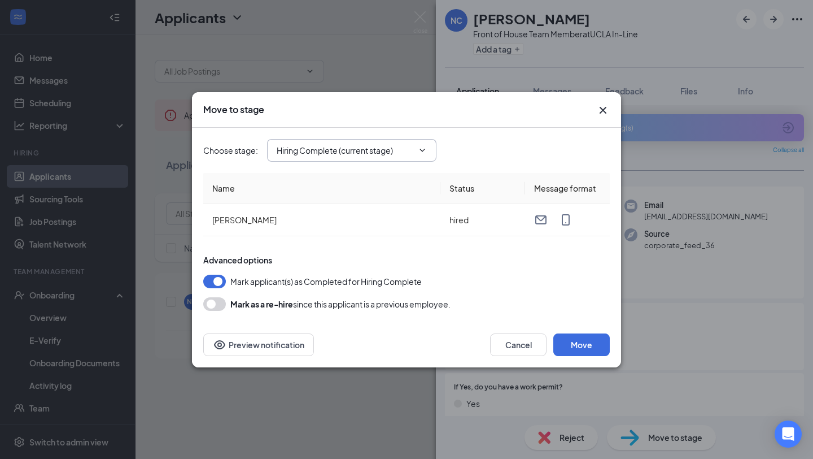
click at [434, 150] on span "Hiring Complete (current stage)" at bounding box center [351, 150] width 169 height 23
click at [426, 148] on icon "ChevronDown" at bounding box center [422, 150] width 9 height 9
click at [420, 148] on icon "ChevronDown" at bounding box center [422, 150] width 9 height 9
click at [580, 345] on button "Move" at bounding box center [582, 344] width 56 height 23
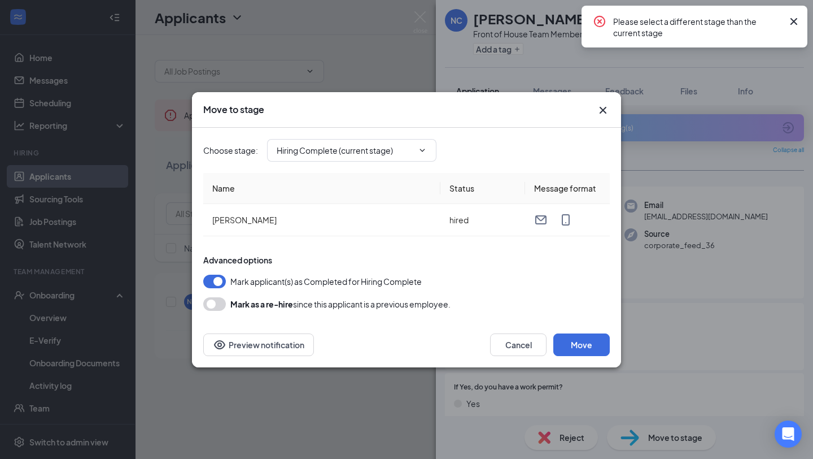
click at [604, 110] on icon "Cross" at bounding box center [604, 110] width 14 height 14
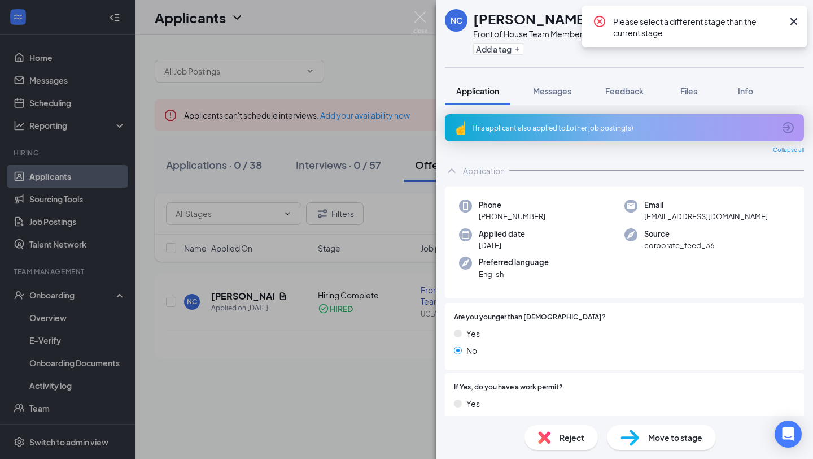
click at [795, 27] on icon "Cross" at bounding box center [794, 22] width 14 height 14
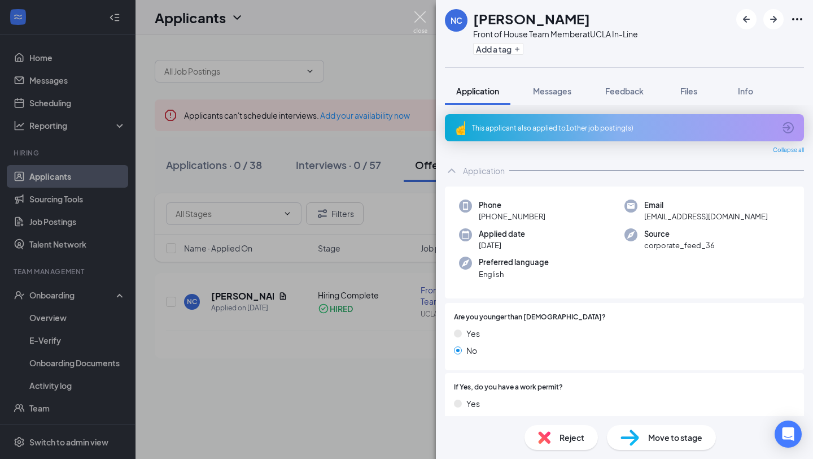
click at [424, 12] on img at bounding box center [420, 22] width 14 height 22
